Goal: Information Seeking & Learning: Understand process/instructions

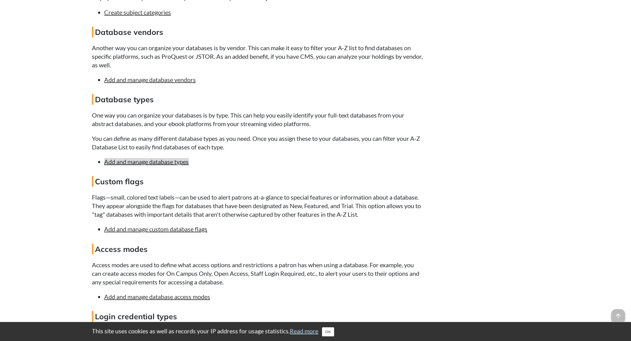
scroll to position [803, 0]
click at [156, 165] on link "Add and manage database types" at bounding box center [146, 161] width 85 height 7
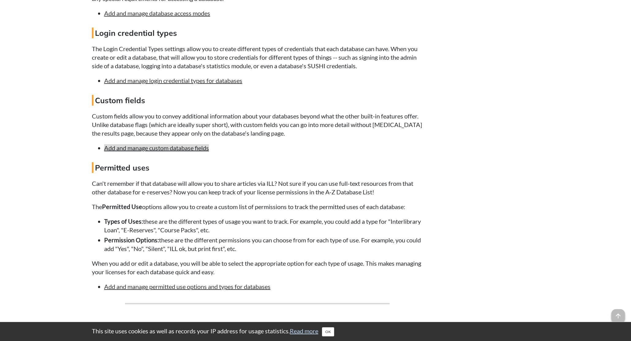
scroll to position [1104, 0]
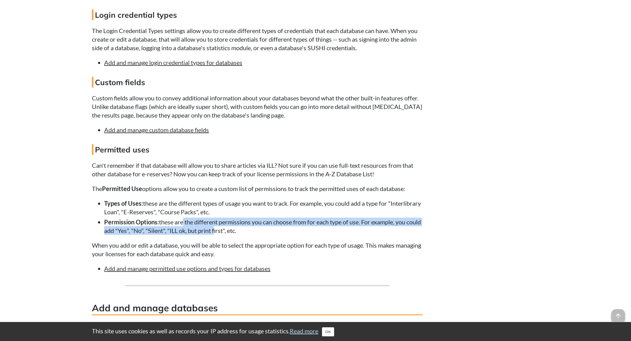
drag, startPoint x: 228, startPoint y: 241, endPoint x: 183, endPoint y: 235, distance: 45.8
click at [183, 235] on li "Permission Options: these are the different permissions you can choose from for…" at bounding box center [263, 226] width 319 height 17
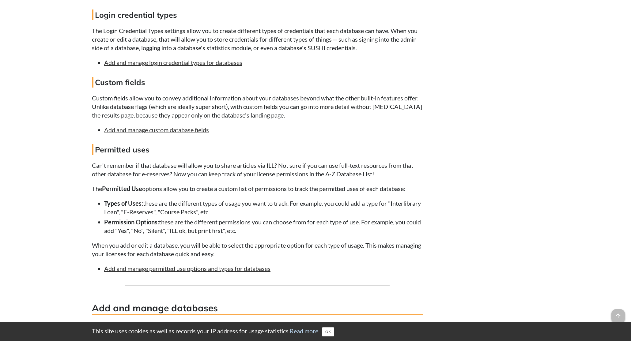
click at [175, 234] on li "Permission Options: these are the different permissions you can choose from for…" at bounding box center [263, 226] width 319 height 17
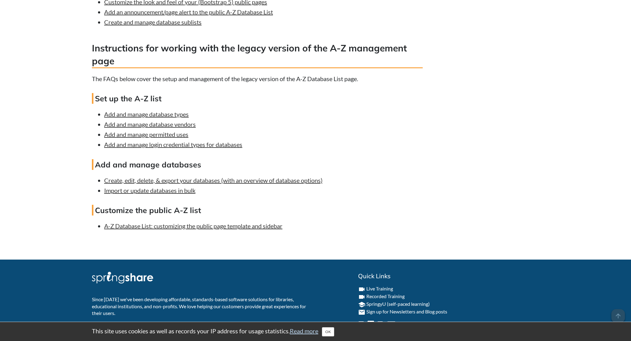
scroll to position [1775, 0]
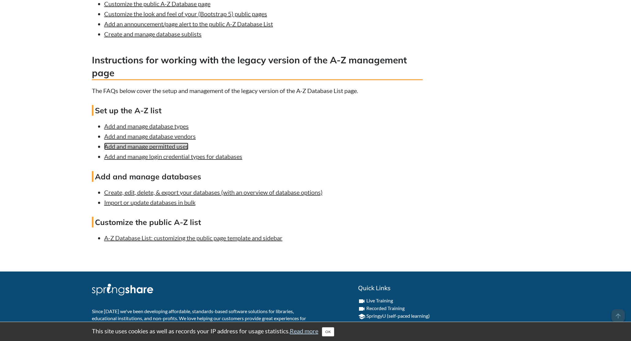
click at [151, 150] on link "Add and manage permitted uses" at bounding box center [146, 146] width 84 height 7
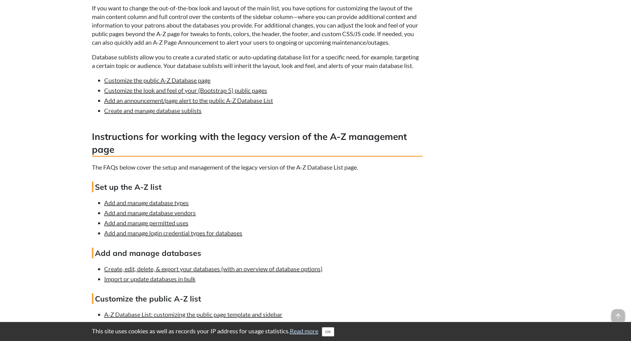
scroll to position [1627, 0]
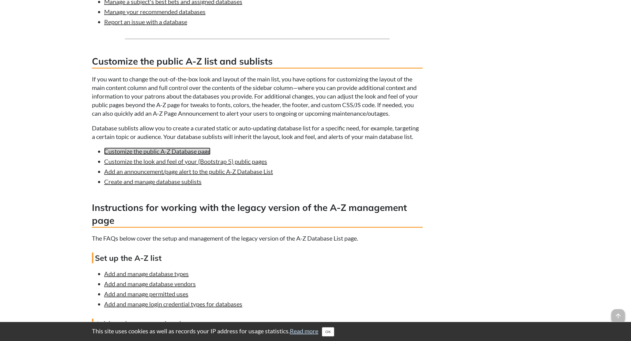
click at [161, 155] on link "Customize the public A-Z Database page" at bounding box center [157, 151] width 106 height 7
